Goal: Information Seeking & Learning: Learn about a topic

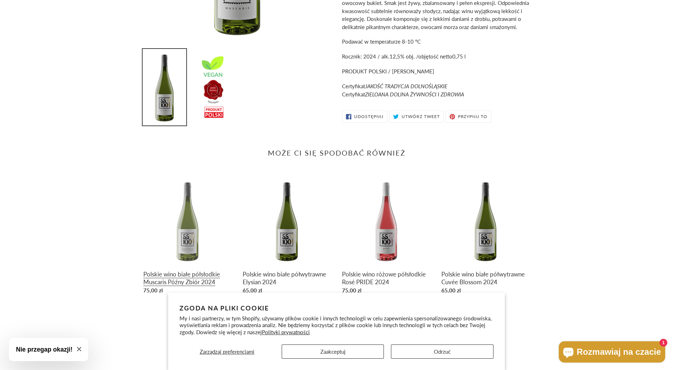
scroll to position [201, 0]
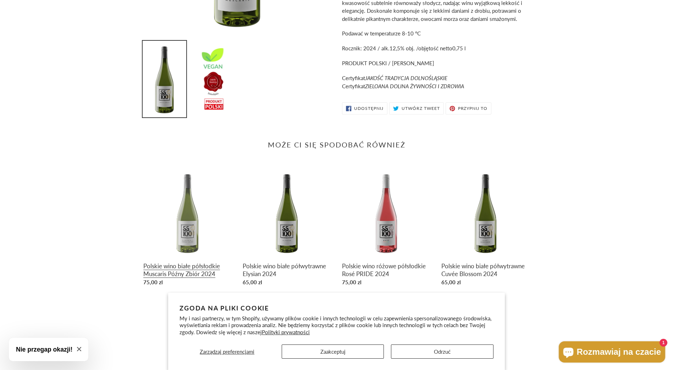
click at [183, 219] on link "Polskie wino białe półsłodkie Muscaris Późny Zbiór 2024" at bounding box center [187, 229] width 89 height 121
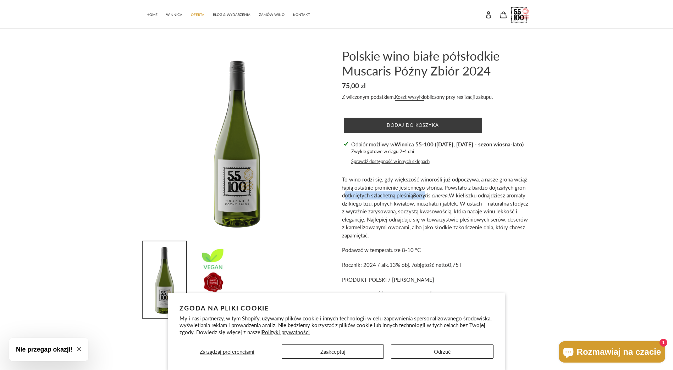
drag, startPoint x: 345, startPoint y: 194, endPoint x: 427, endPoint y: 195, distance: 81.6
click at [427, 195] on span "To wino rodzi się, gdy większość winorośli już odpoczywa, a nasze grona wciąż ł…" at bounding box center [434, 187] width 185 height 22
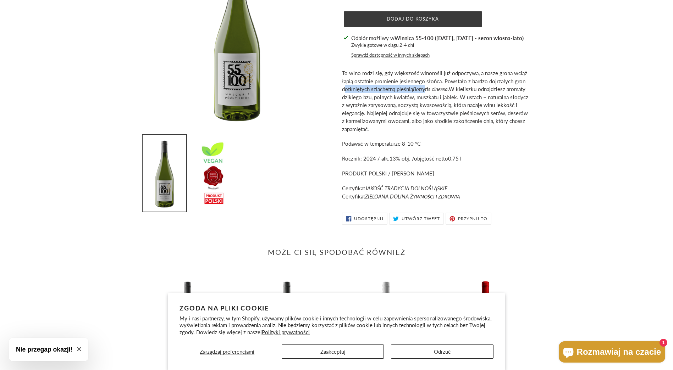
scroll to position [170, 0]
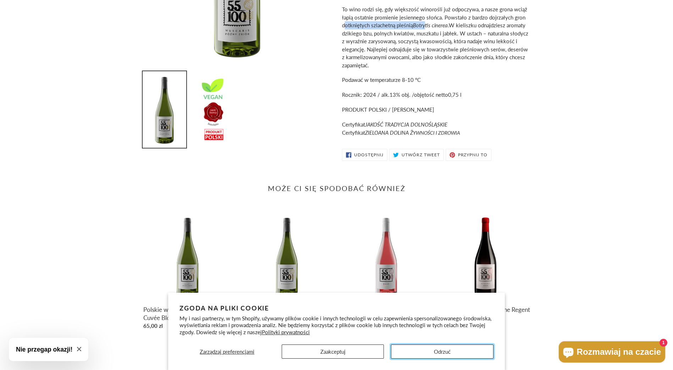
click at [418, 346] on button "Odrzuć" at bounding box center [442, 352] width 102 height 14
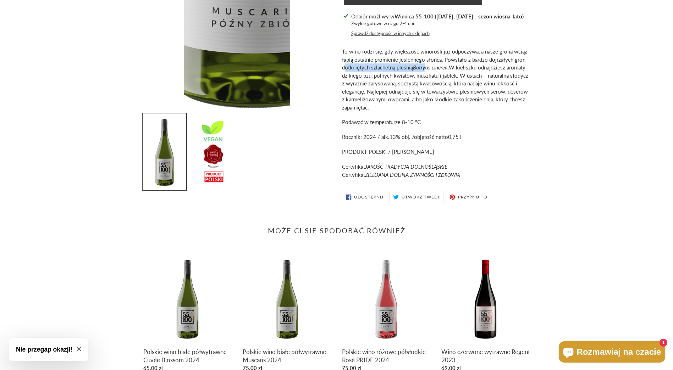
scroll to position [64, 0]
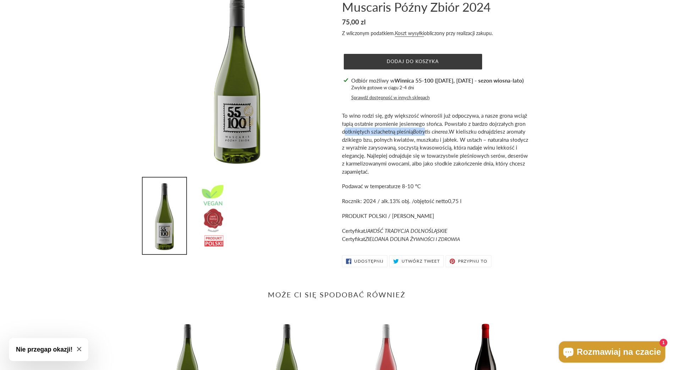
click at [212, 220] on img at bounding box center [213, 216] width 44 height 76
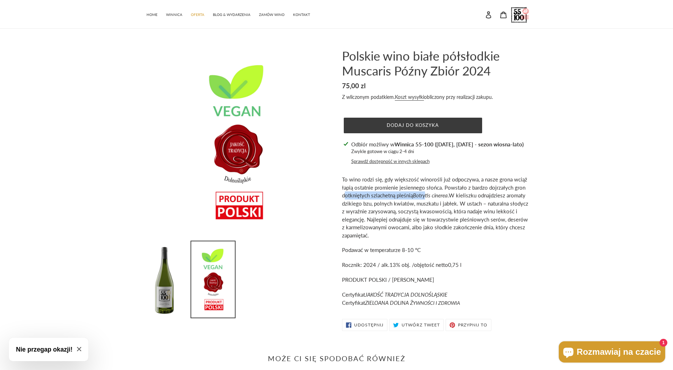
scroll to position [142, 0]
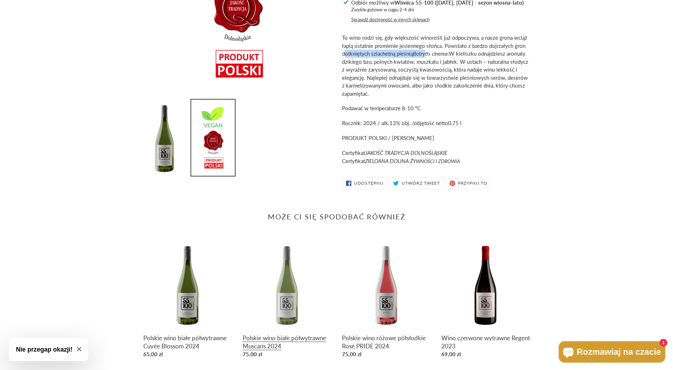
click at [285, 333] on link "Polskie wino białe półwytrawne Muscaris 2024" at bounding box center [287, 301] width 89 height 121
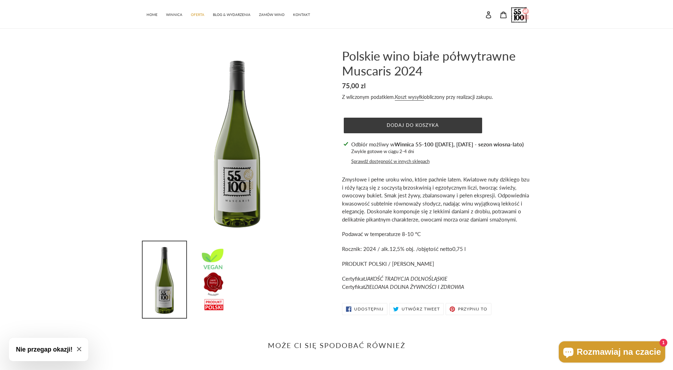
drag, startPoint x: 401, startPoint y: 200, endPoint x: 353, endPoint y: 236, distance: 60.1
click at [353, 236] on p "Podawać w temperaturze 8-10 °C" at bounding box center [436, 234] width 188 height 8
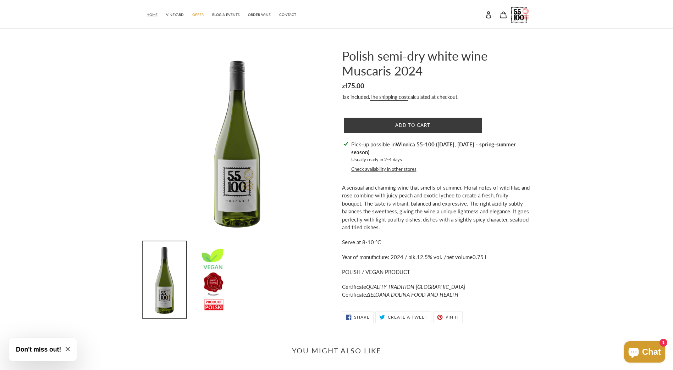
click at [155, 17] on link "HOME" at bounding box center [152, 14] width 18 height 10
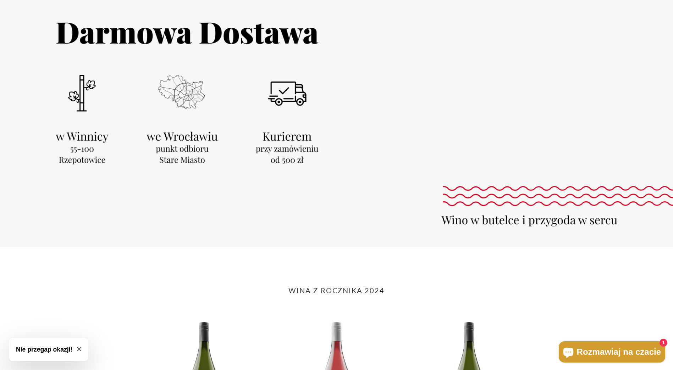
scroll to position [248, 0]
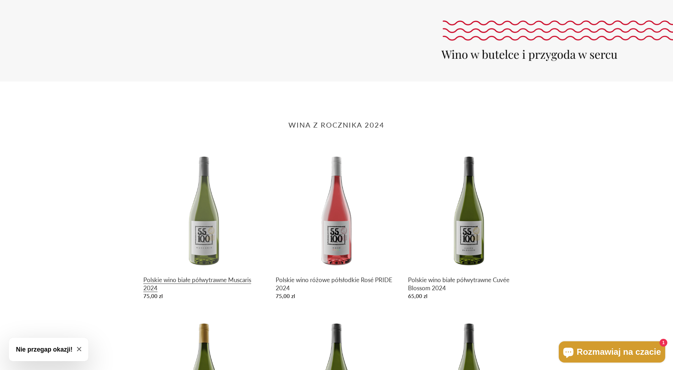
click at [223, 266] on link "Polskie wino białe półwytrawne Muscaris 2024" at bounding box center [204, 226] width 122 height 154
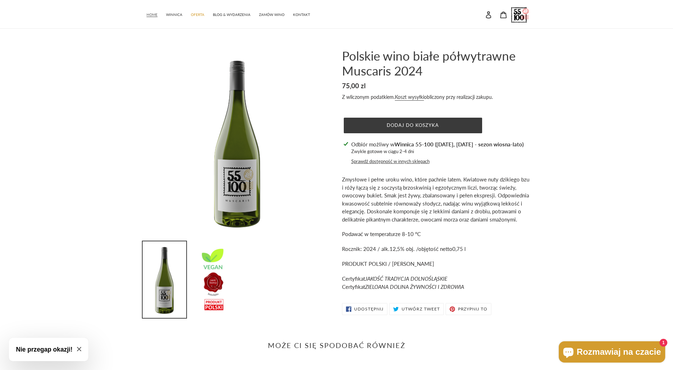
click at [149, 13] on span "HOME" at bounding box center [152, 14] width 11 height 5
